Goal: Task Accomplishment & Management: Manage account settings

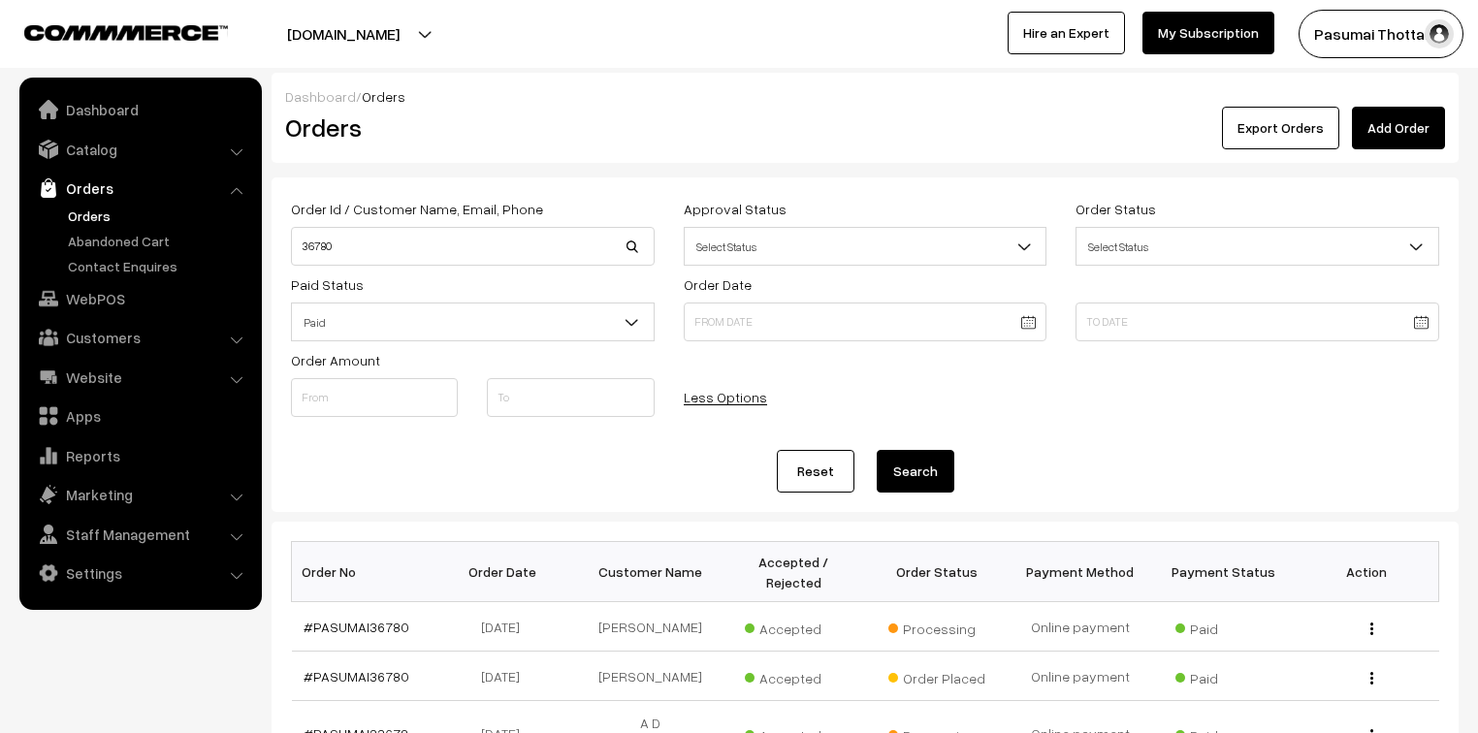
scroll to position [388, 0]
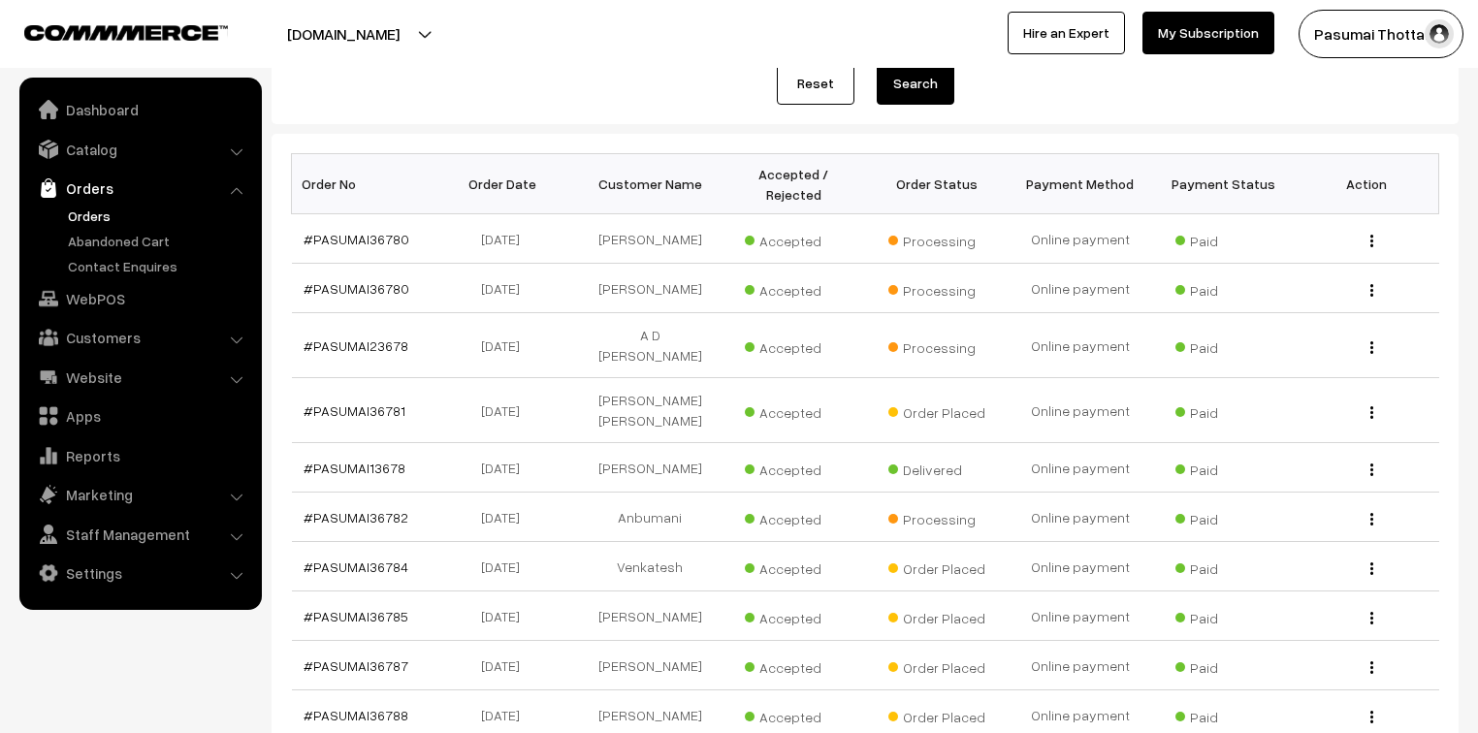
click at [78, 215] on link "Orders" at bounding box center [159, 216] width 192 height 20
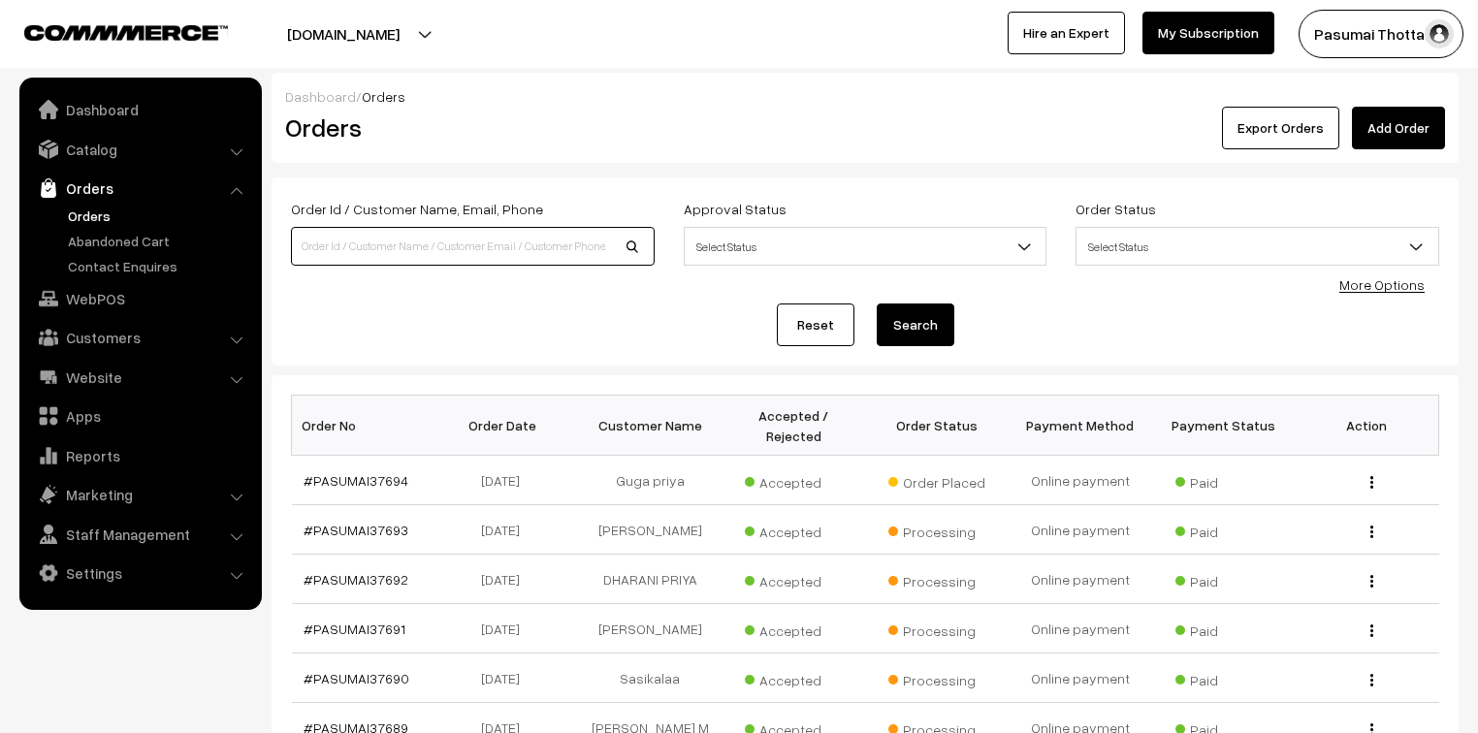
click at [302, 254] on input at bounding box center [473, 246] width 364 height 39
type input "36949"
click at [877, 304] on button "Search" at bounding box center [916, 325] width 78 height 43
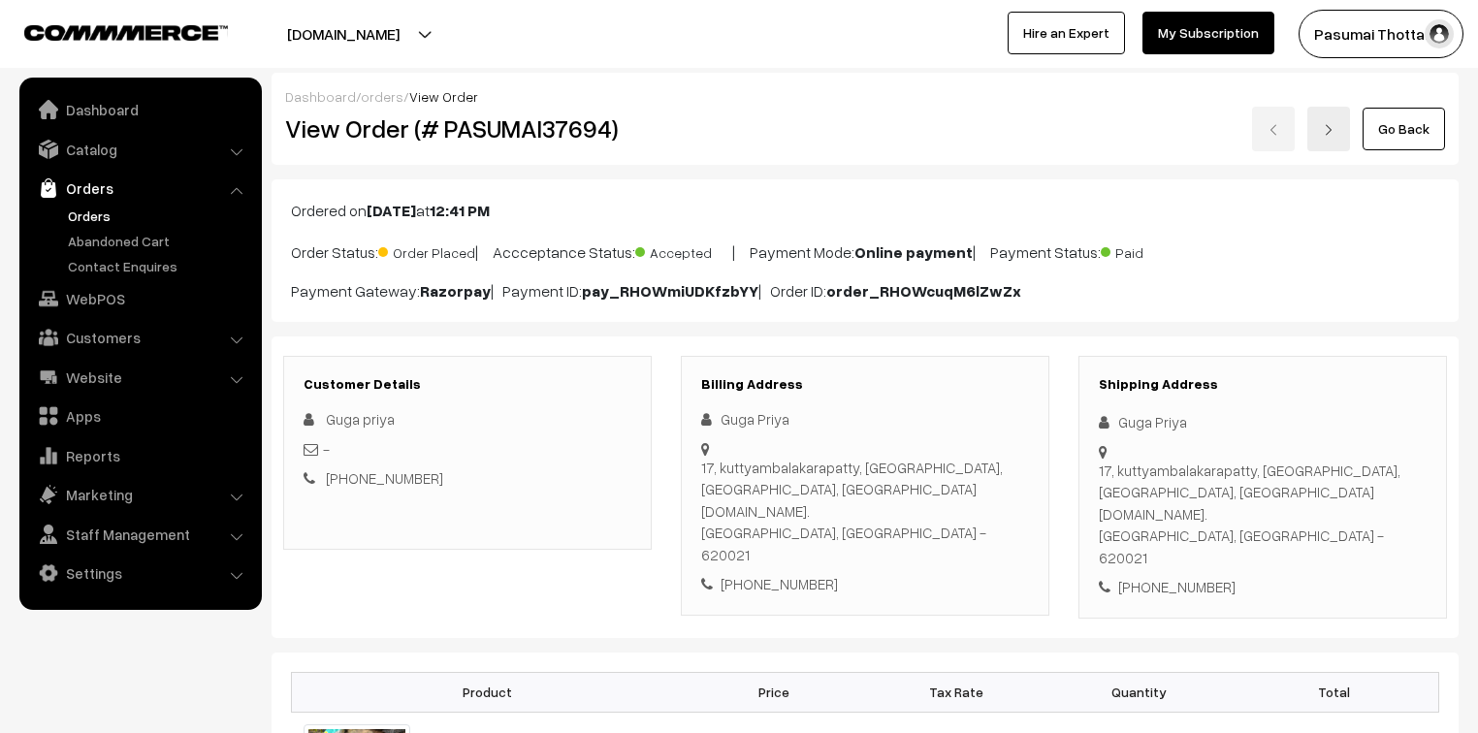
click at [600, 92] on div "Dashboard / orders / View Order" at bounding box center [865, 96] width 1160 height 20
click at [601, 96] on div "Dashboard / orders / View Order" at bounding box center [865, 96] width 1160 height 20
click at [741, 504] on div "17, kuttyambalakarapatty, thendral nagar, trichy, SEBCO.pvt.ltd. Kk nagar, Tami…" at bounding box center [865, 512] width 328 height 110
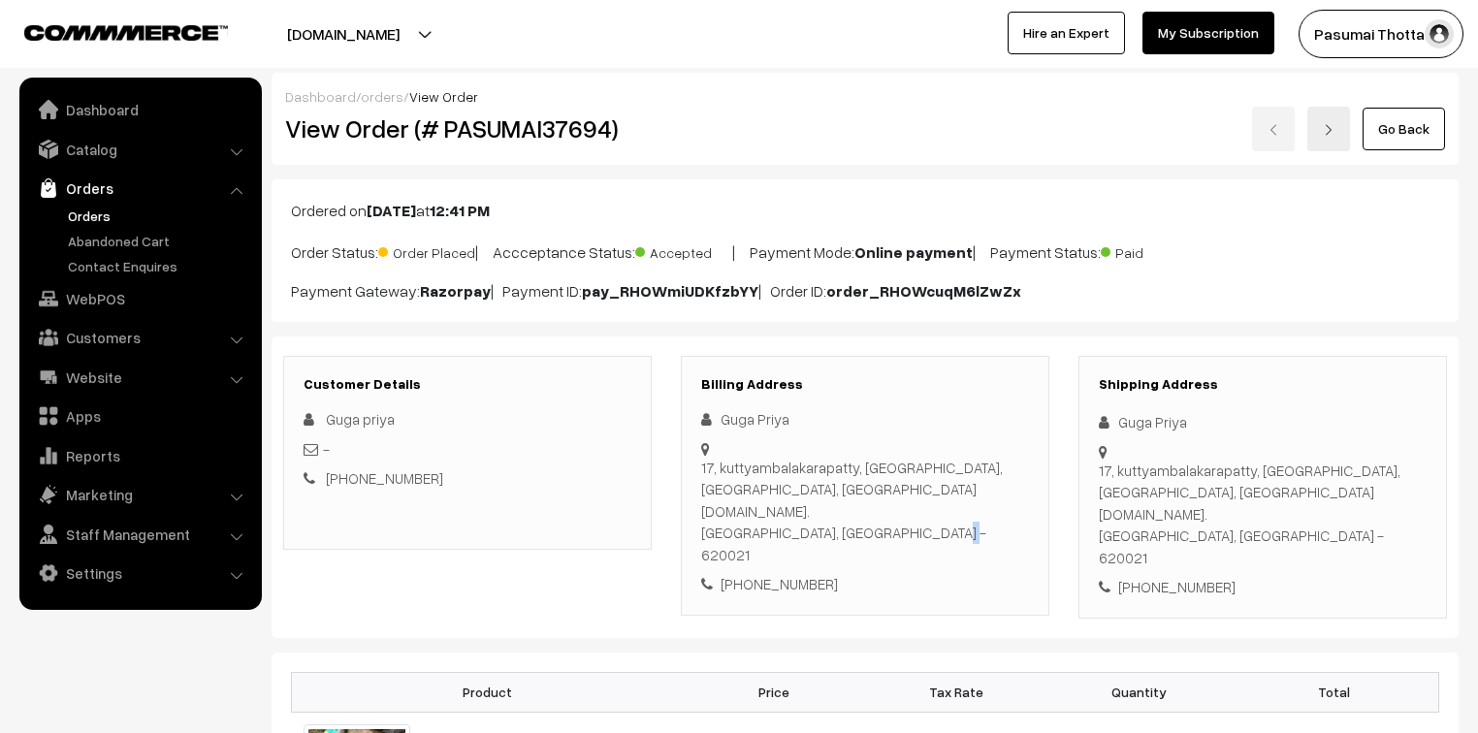
click at [741, 504] on div "17, kuttyambalakarapatty, thendral nagar, trichy, SEBCO.pvt.ltd. Kk nagar, Tami…" at bounding box center [865, 512] width 328 height 110
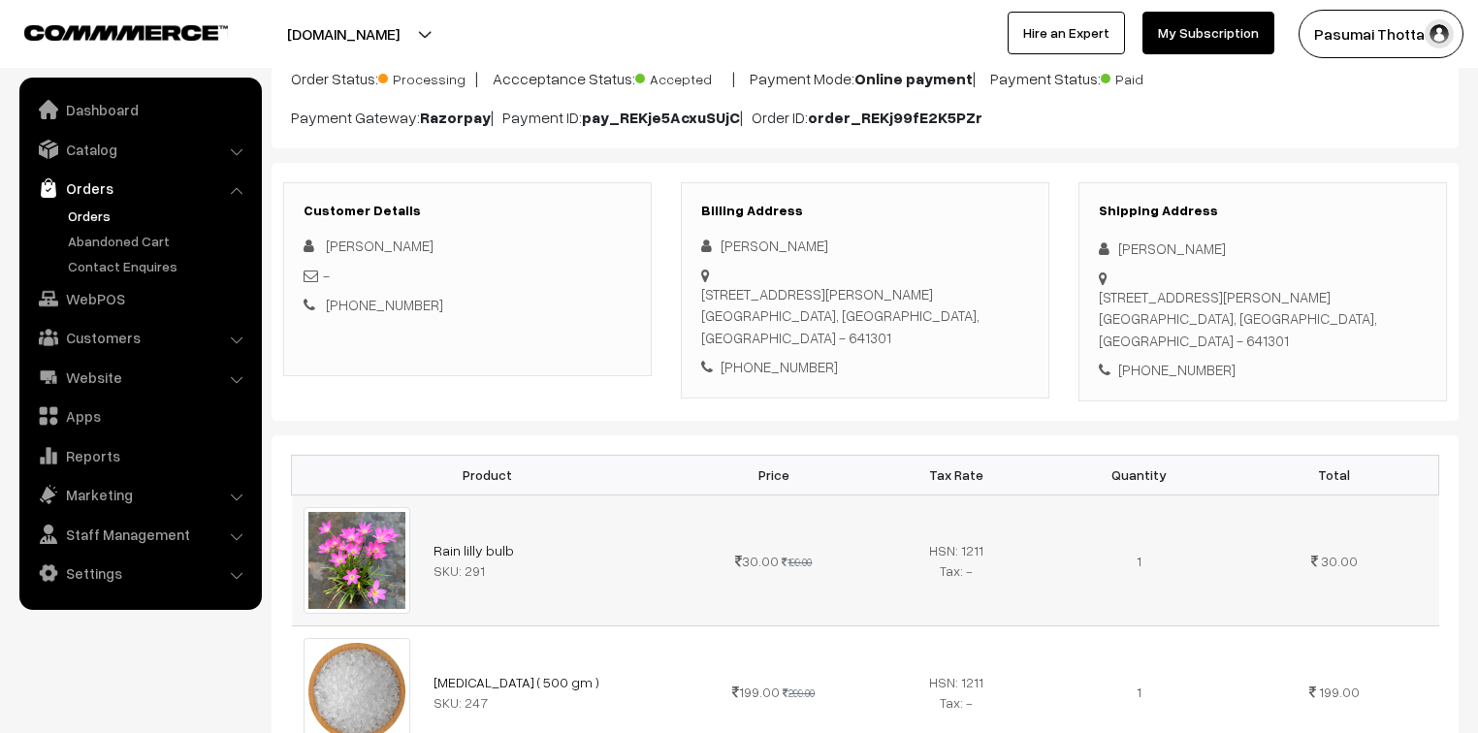
scroll to position [155, 0]
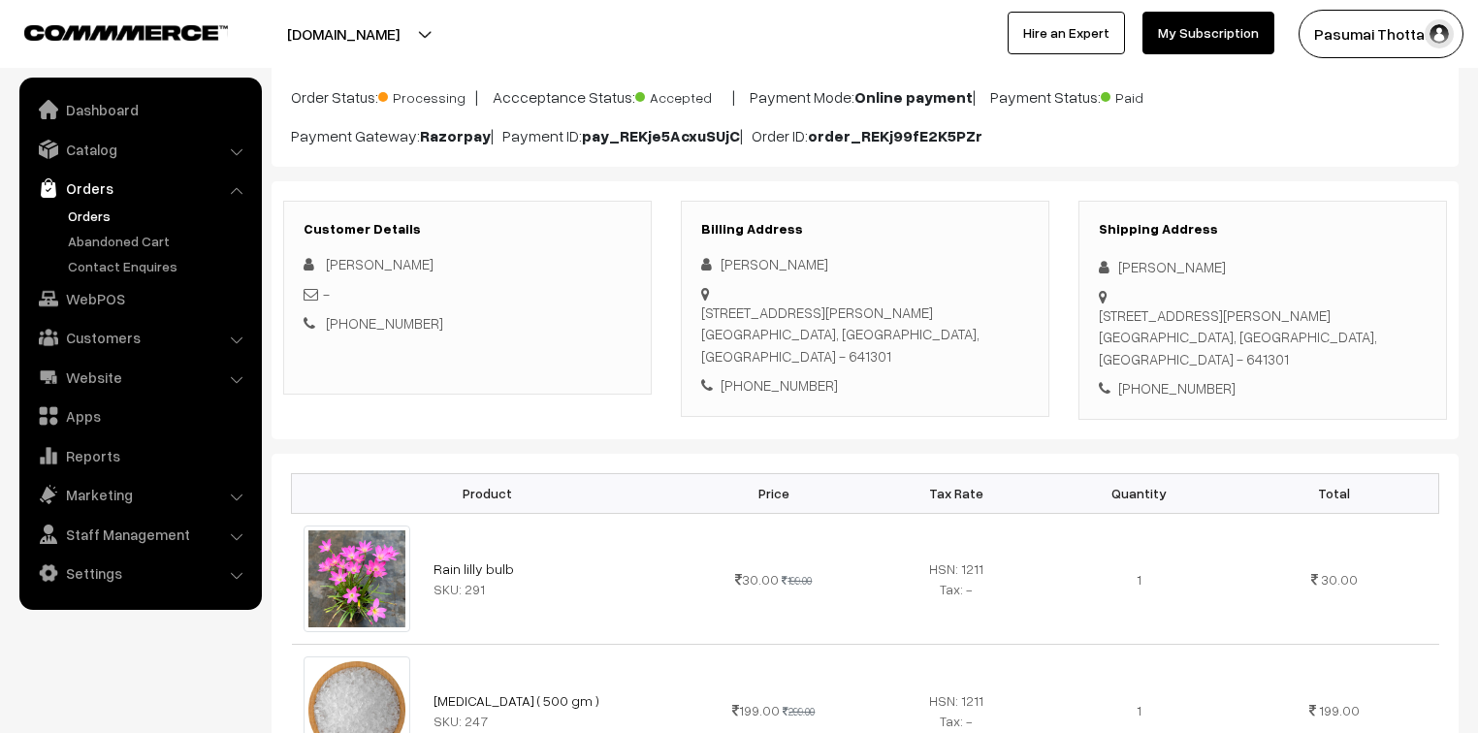
click at [1137, 392] on div "+91 9444767524" at bounding box center [1263, 388] width 328 height 22
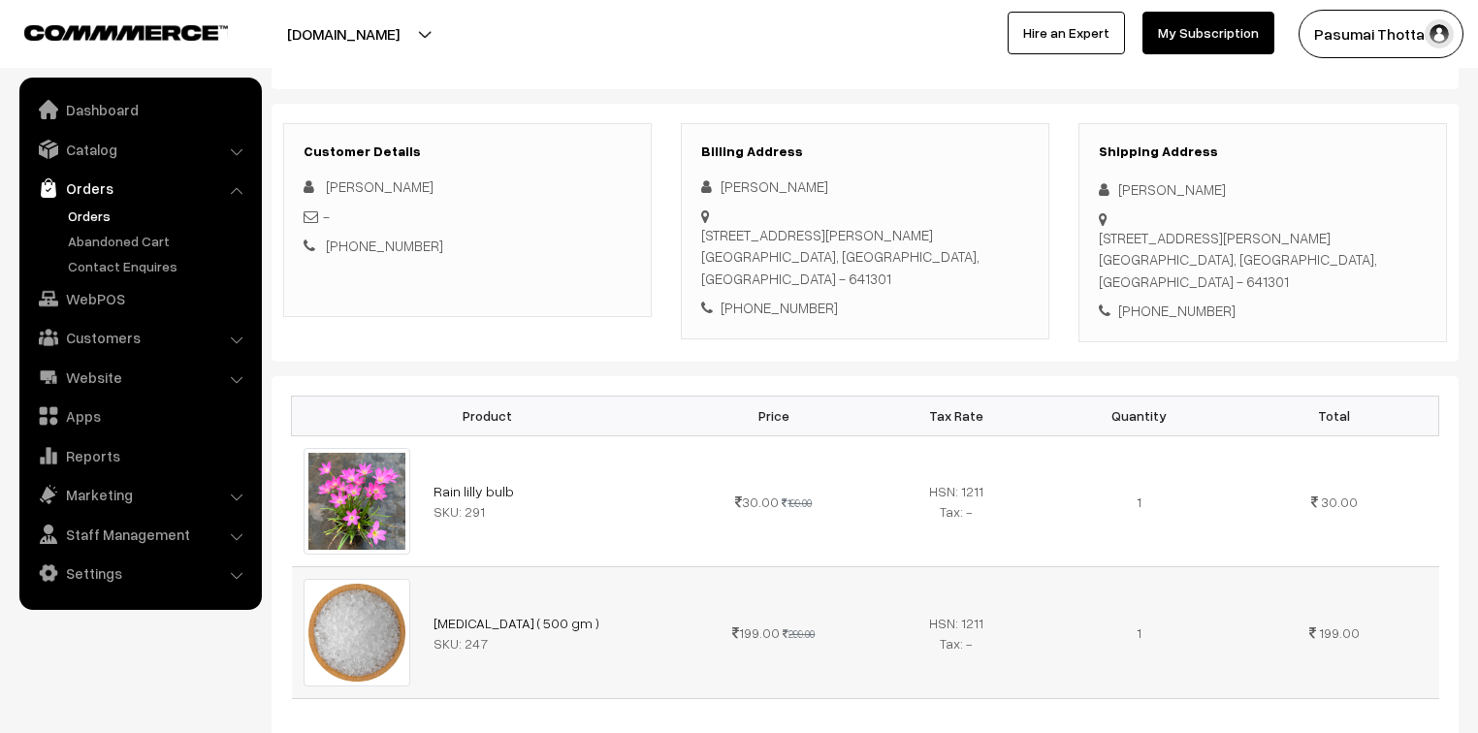
scroll to position [233, 0]
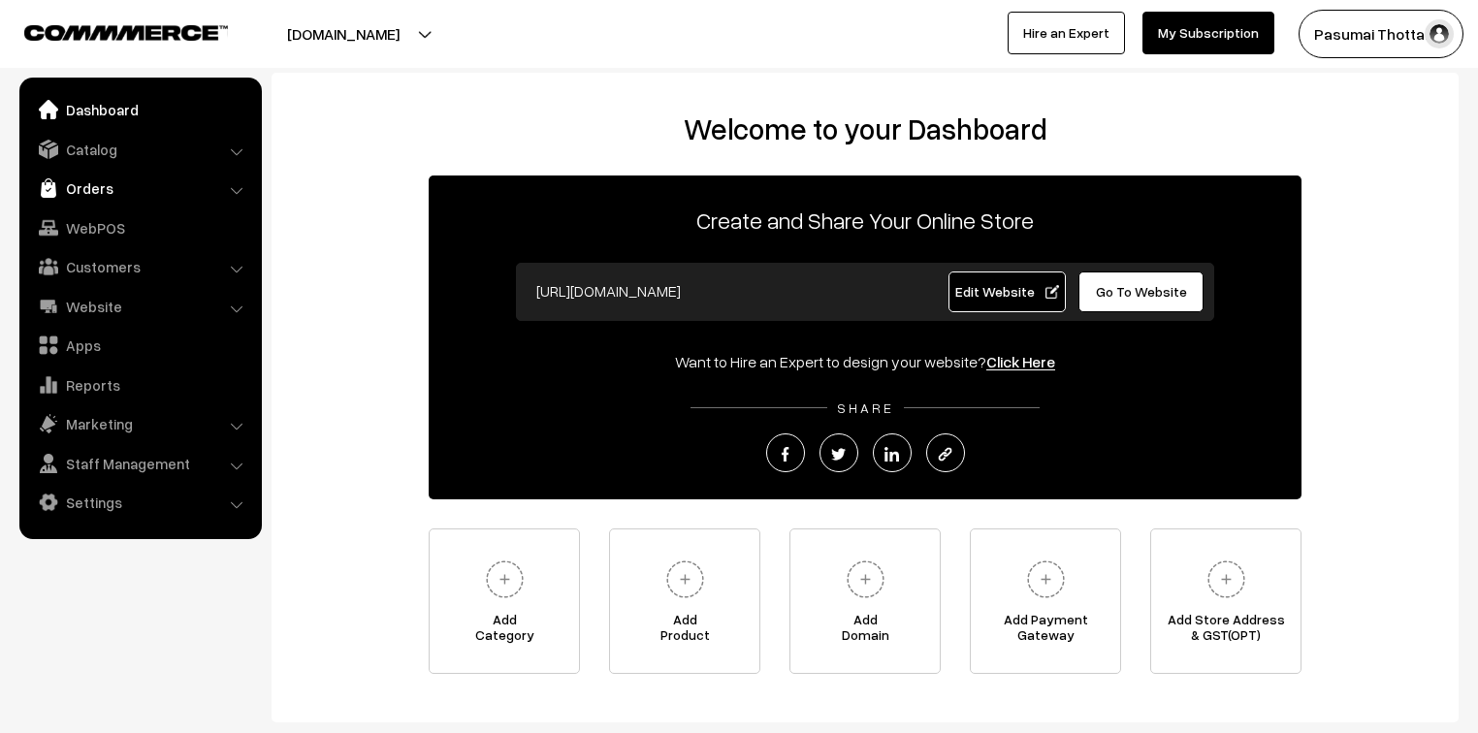
click at [85, 197] on link "Orders" at bounding box center [139, 188] width 231 height 35
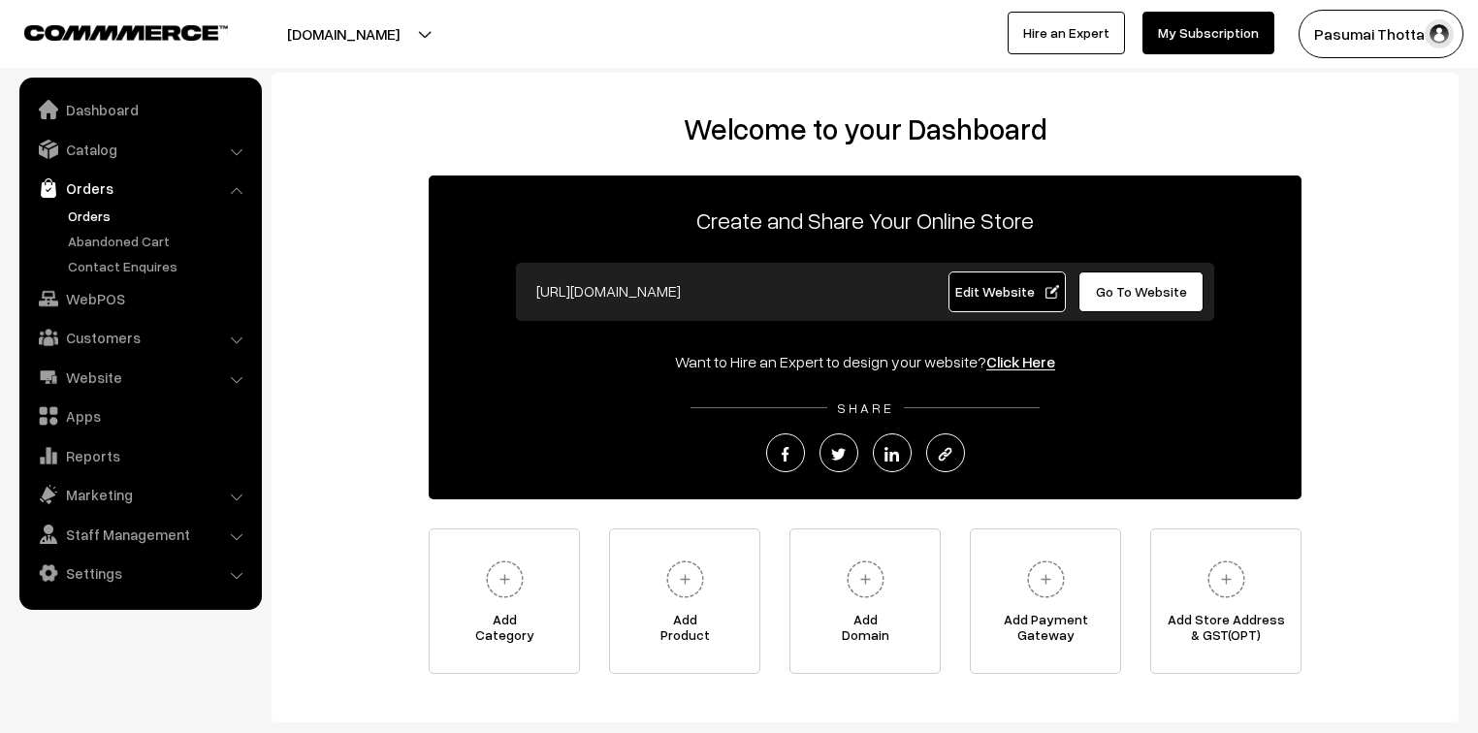
click at [90, 216] on link "Orders" at bounding box center [159, 216] width 192 height 20
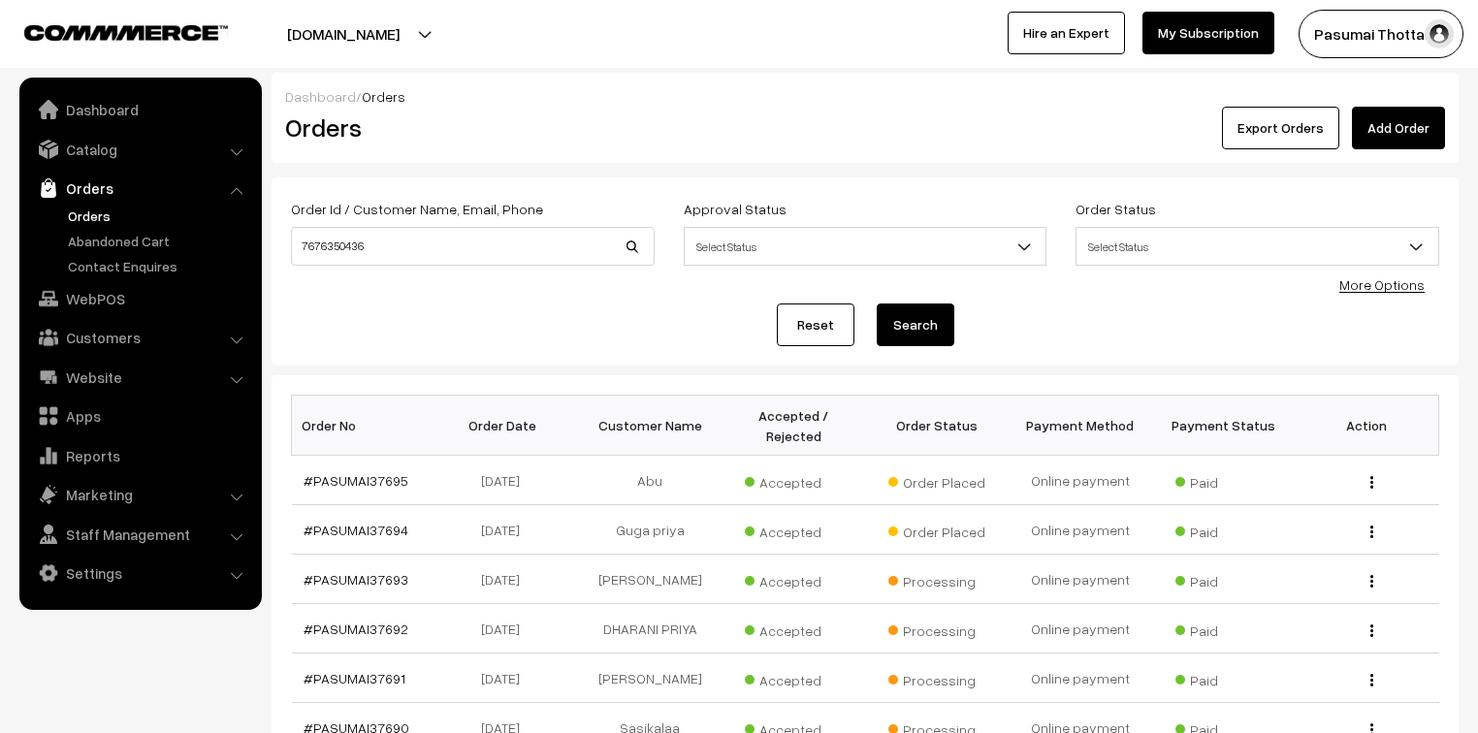
type input "7676350436"
click at [877, 304] on button "Search" at bounding box center [916, 325] width 78 height 43
click at [919, 322] on button "Search" at bounding box center [916, 325] width 78 height 43
click at [91, 210] on link "Orders" at bounding box center [159, 216] width 192 height 20
click at [92, 214] on link "Orders" at bounding box center [159, 216] width 192 height 20
